Goal: Find specific page/section: Find specific page/section

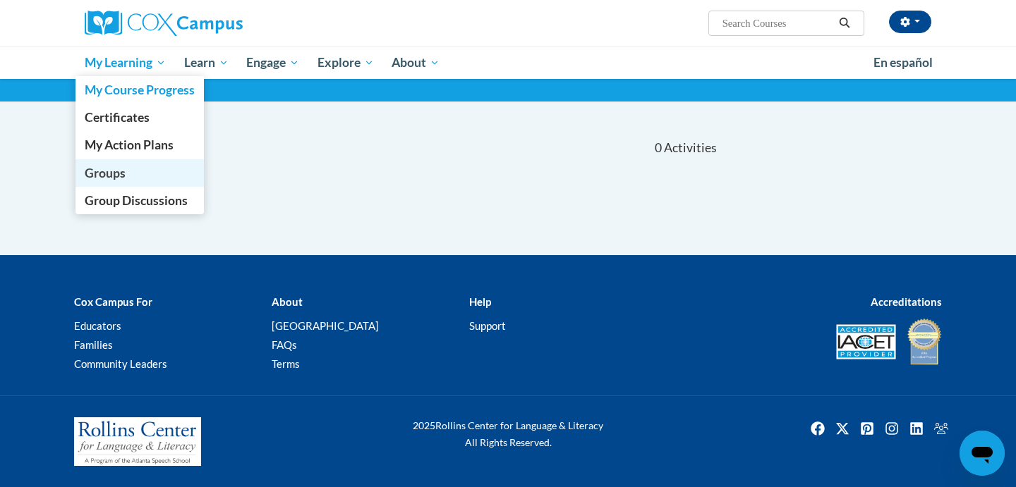
scroll to position [87, 0]
click at [111, 172] on span "Groups" at bounding box center [105, 173] width 41 height 15
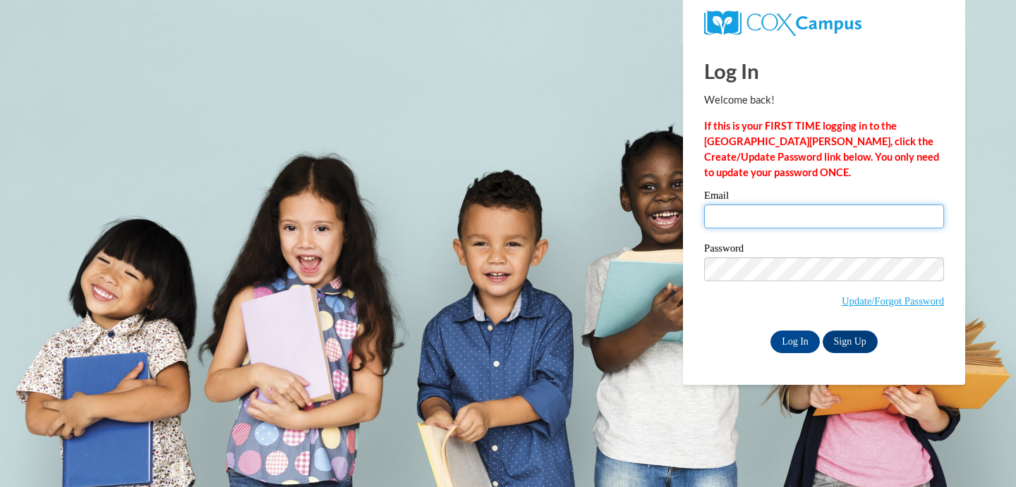
click at [790, 222] on input "Email" at bounding box center [824, 217] width 240 height 24
click at [790, 217] on input "Email" at bounding box center [824, 217] width 240 height 24
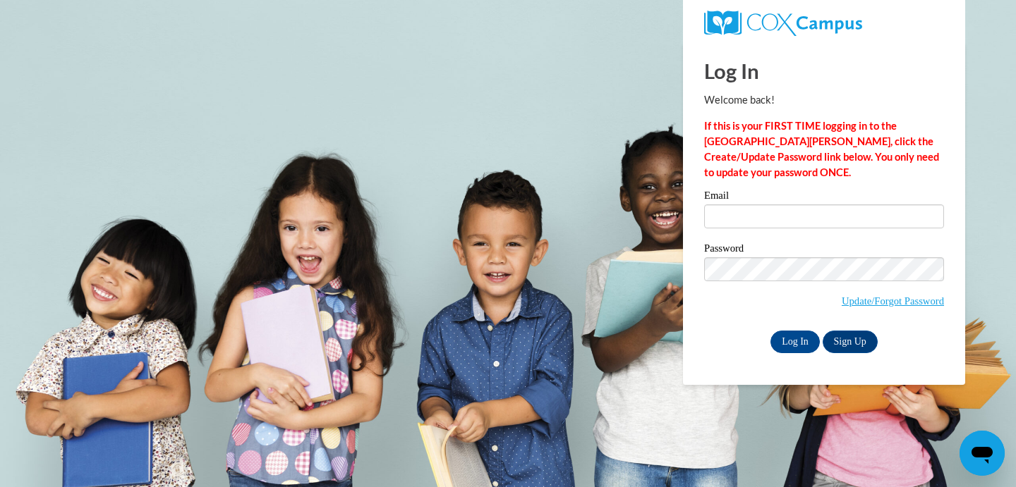
click at [0, 487] on nordpass-portal at bounding box center [0, 487] width 0 height 0
type input "[EMAIL_ADDRESS][DOMAIN_NAME]"
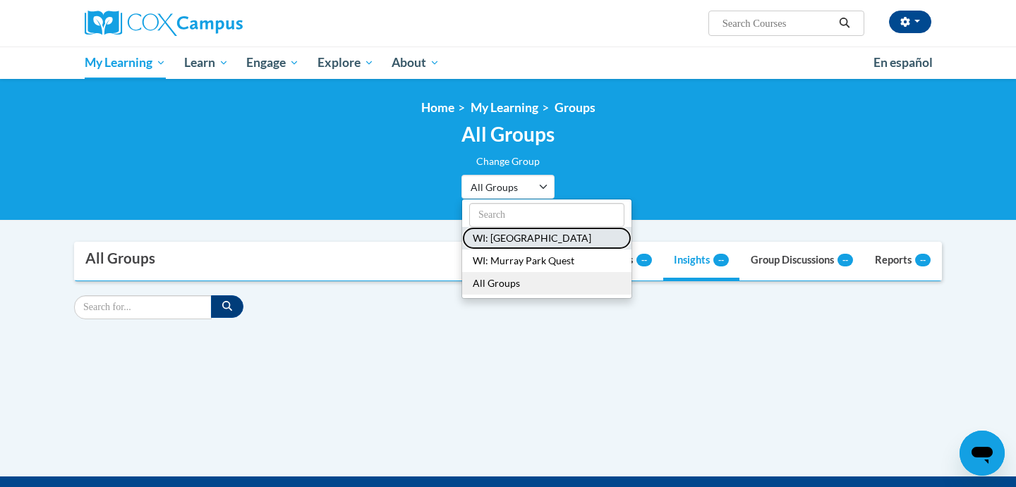
click at [515, 238] on button "WI: [GEOGRAPHIC_DATA]" at bounding box center [546, 238] width 169 height 23
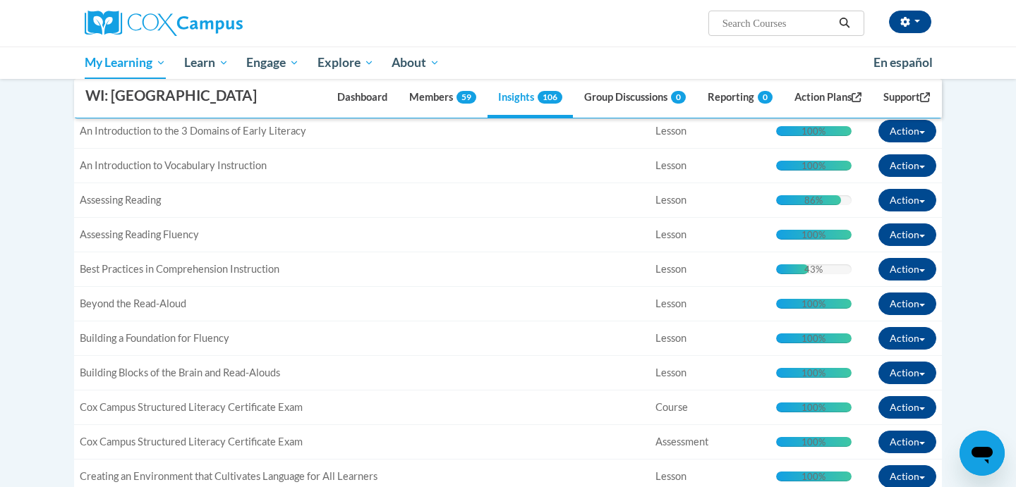
scroll to position [451, 0]
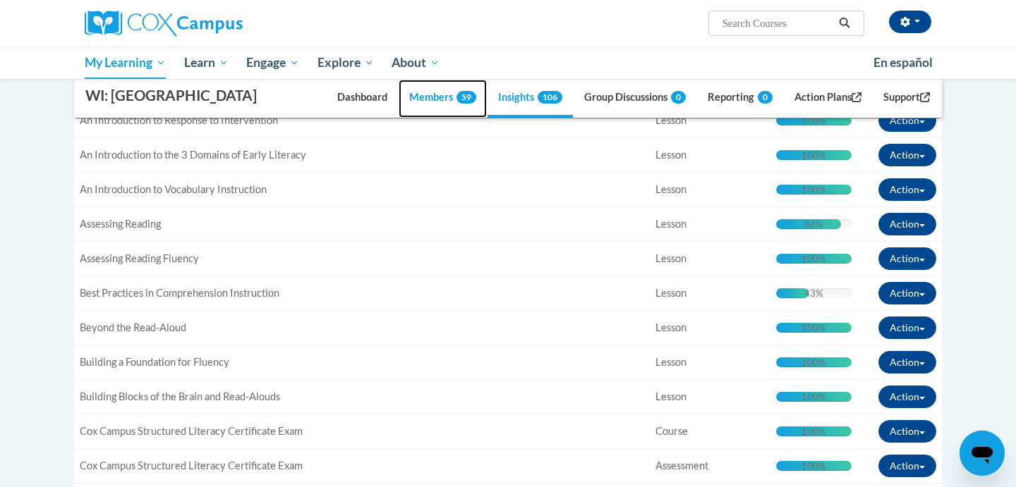
click at [416, 95] on link "Members 59" at bounding box center [442, 99] width 88 height 38
